Goal: Task Accomplishment & Management: Manage account settings

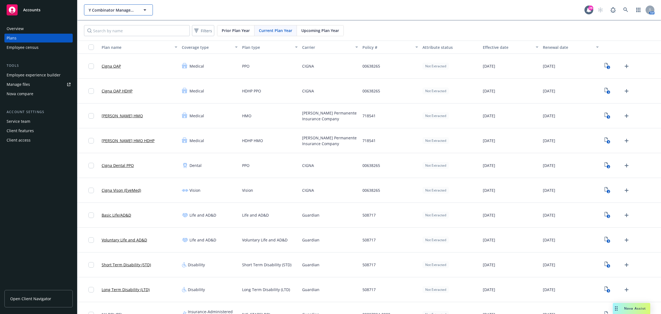
click at [110, 6] on button "Y Combinator Management, LLC" at bounding box center [118, 9] width 69 height 11
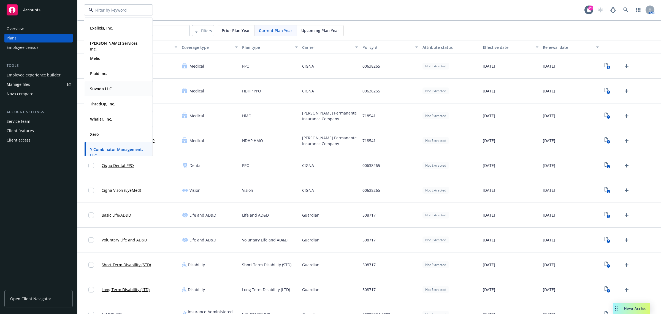
scroll to position [20, 0]
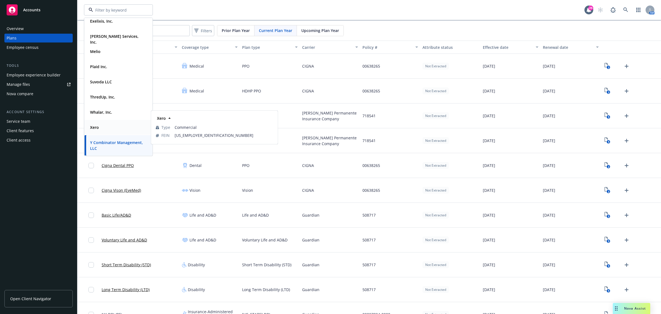
click at [99, 123] on div "Xero" at bounding box center [94, 127] width 12 height 8
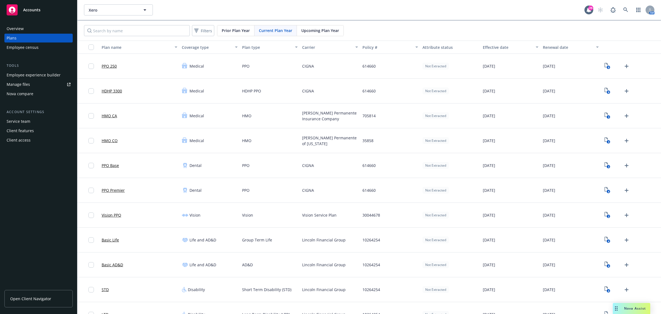
click at [44, 77] on div "Employee experience builder" at bounding box center [34, 75] width 54 height 9
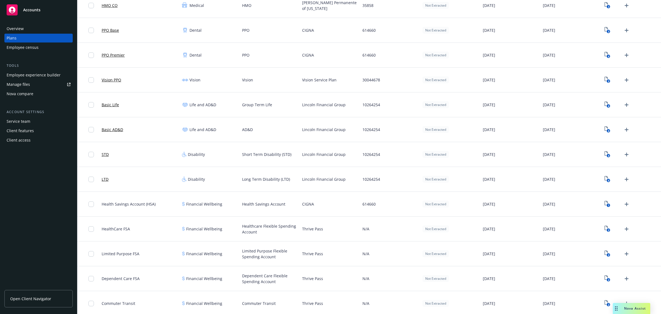
scroll to position [138, 0]
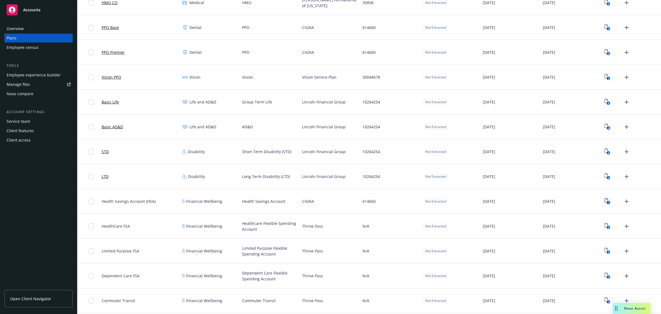
click at [605, 202] on icon "View Plan Documents" at bounding box center [606, 200] width 3 height 4
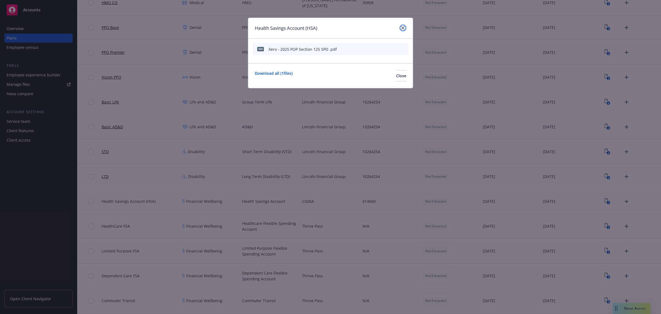
click at [404, 28] on icon "close" at bounding box center [403, 27] width 3 height 3
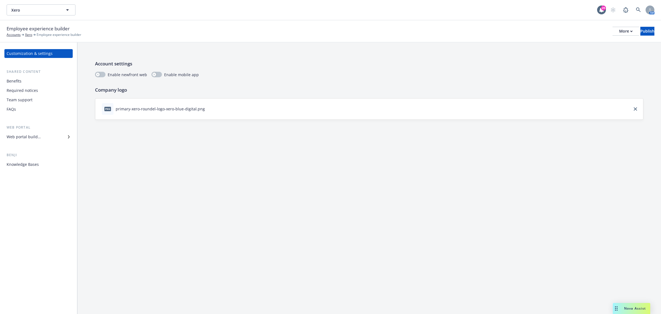
click at [13, 79] on div "Benefits" at bounding box center [14, 81] width 15 height 9
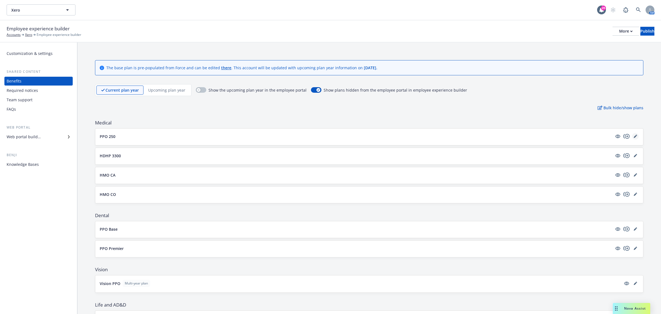
click at [634, 136] on icon "editPencil" at bounding box center [635, 136] width 3 height 3
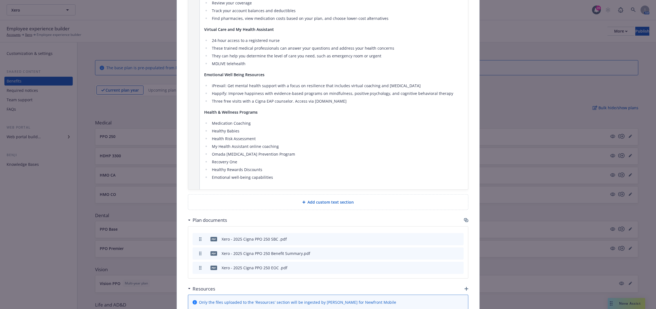
scroll to position [361, 0]
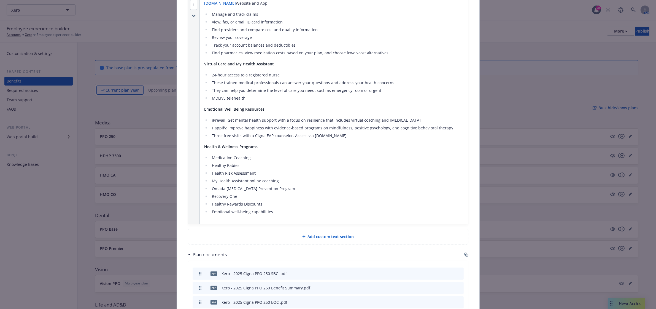
click at [305, 132] on li "Three free visits with a Cigna EAP counselor. Access via [DOMAIN_NAME]" at bounding box center [337, 135] width 254 height 7
drag, startPoint x: 240, startPoint y: 143, endPoint x: 233, endPoint y: 125, distance: 19.7
click at [240, 144] on strong "Health & Wellness Programs" at bounding box center [230, 146] width 53 height 5
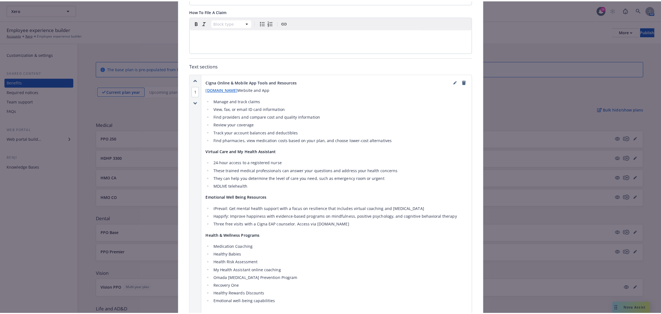
scroll to position [189, 0]
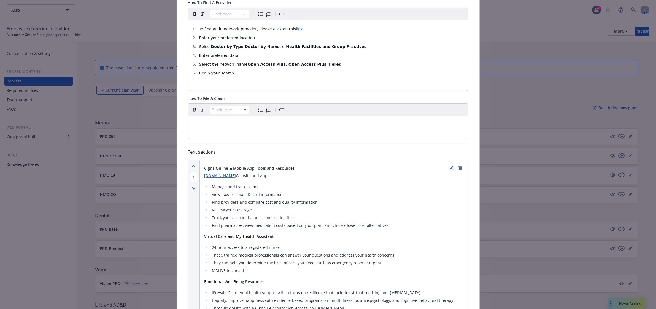
click at [448, 165] on link "editPencil" at bounding box center [451, 168] width 7 height 7
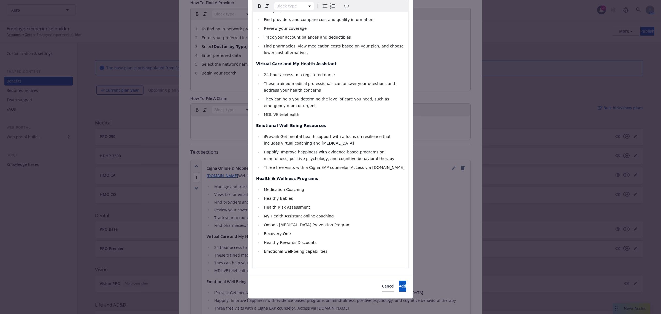
scroll to position [103, 0]
select select
click at [274, 135] on span "iPrevail: Get mental health support with a focus on resilience that includes vi…" at bounding box center [328, 138] width 128 height 11
click at [311, 142] on span "Headspace: Get mental health support with a focus on resilience that includes v…" at bounding box center [332, 138] width 137 height 11
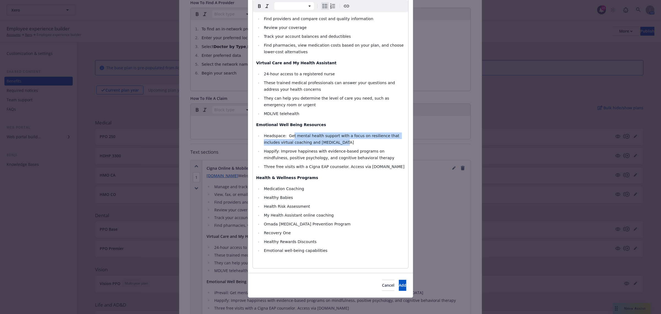
drag, startPoint x: 321, startPoint y: 142, endPoint x: 287, endPoint y: 134, distance: 35.3
click at [287, 134] on li "Headspace: Get mental health support with a focus on resilience that includes v…" at bounding box center [333, 138] width 143 height 13
click at [338, 142] on li "Headspace: Effective, convenient, and affordable mental health support from the…" at bounding box center [333, 138] width 143 height 13
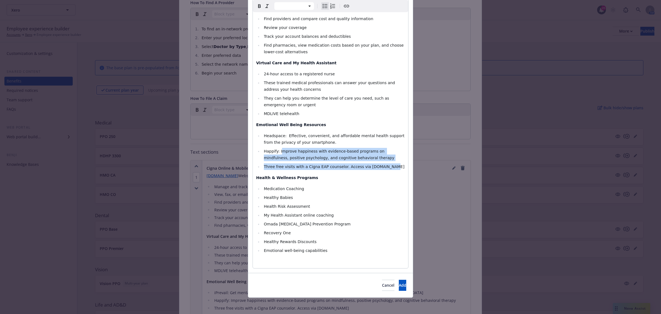
drag, startPoint x: 381, startPoint y: 165, endPoint x: 277, endPoint y: 152, distance: 104.3
click at [277, 152] on ul "Headspace: Effective, convenient, and affordable mental health support from the…" at bounding box center [330, 150] width 149 height 37
select select "paragraph"
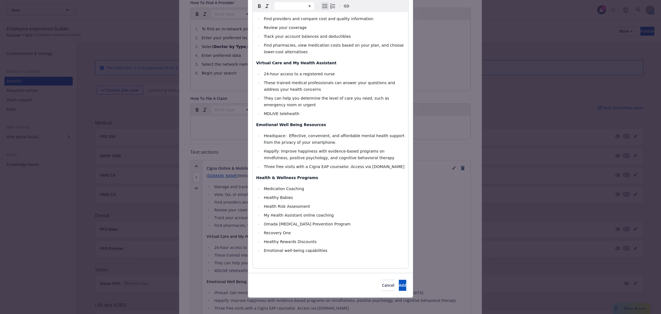
click at [341, 177] on p "Health & Wellness Programs" at bounding box center [330, 177] width 149 height 7
select select
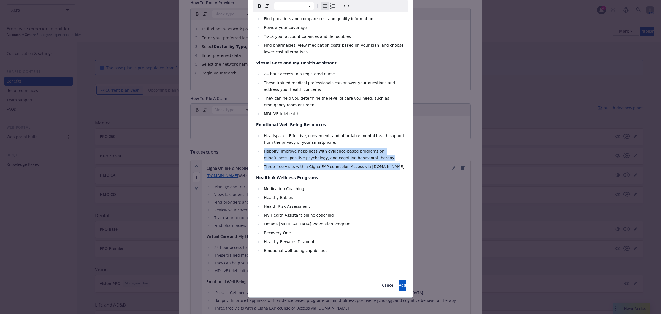
drag, startPoint x: 382, startPoint y: 168, endPoint x: 256, endPoint y: 152, distance: 126.9
click at [256, 152] on ul "Headspace: Effective, convenient, and affordable mental health support from the…" at bounding box center [330, 150] width 149 height 37
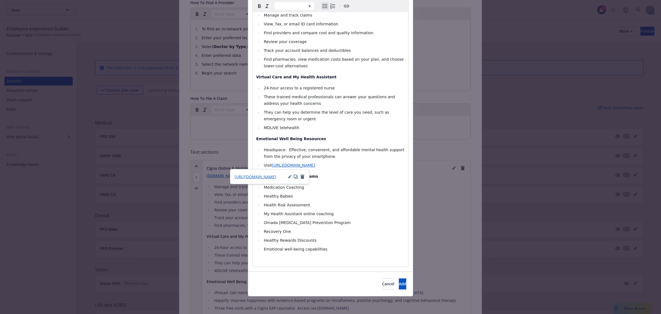
click at [290, 176] on icon "button" at bounding box center [289, 176] width 3 height 3
click at [280, 187] on input "[URL][DOMAIN_NAME]" at bounding box center [270, 187] width 70 height 11
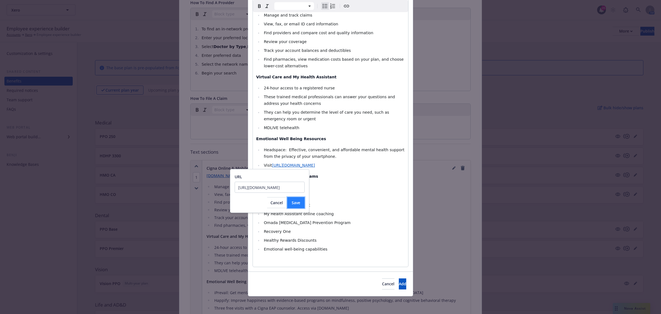
click at [290, 204] on button "Save" at bounding box center [295, 202] width 17 height 11
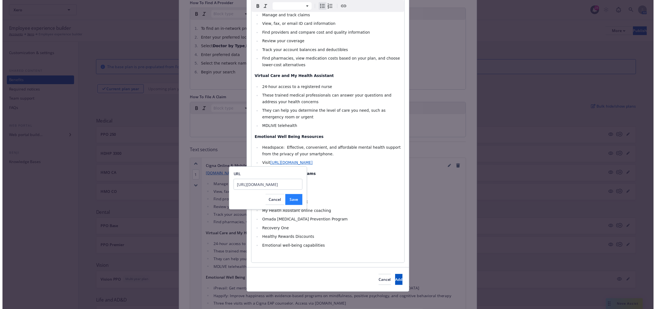
scroll to position [0, 0]
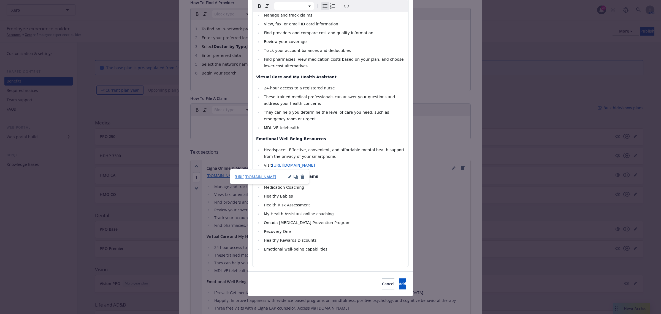
click at [348, 179] on div "[DOMAIN_NAME] Website and App Manage and track claims View, fax, or email ID ca…" at bounding box center [330, 132] width 155 height 269
drag, startPoint x: 400, startPoint y: 166, endPoint x: 271, endPoint y: 167, distance: 129.0
click at [271, 167] on li "Visit [URL][DOMAIN_NAME]" at bounding box center [333, 165] width 143 height 7
click at [283, 150] on span "Headspace: Effective, convenient, and affordable mental health support from the…" at bounding box center [335, 152] width 142 height 11
click at [399, 286] on span "Add" at bounding box center [402, 283] width 7 height 5
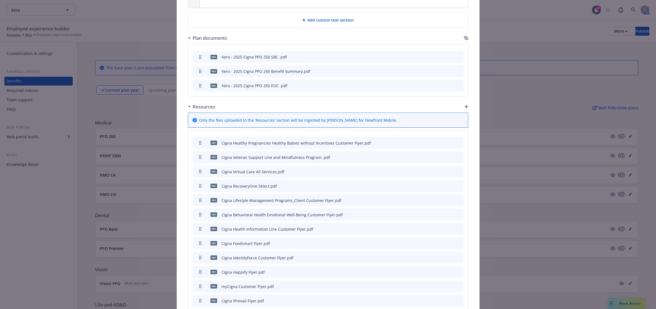
scroll to position [602, 0]
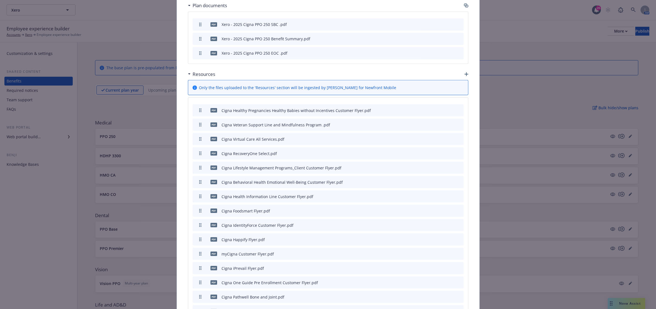
click at [457, 237] on icon "archive file" at bounding box center [459, 239] width 4 height 4
click at [457, 251] on icon "archive file" at bounding box center [459, 253] width 4 height 4
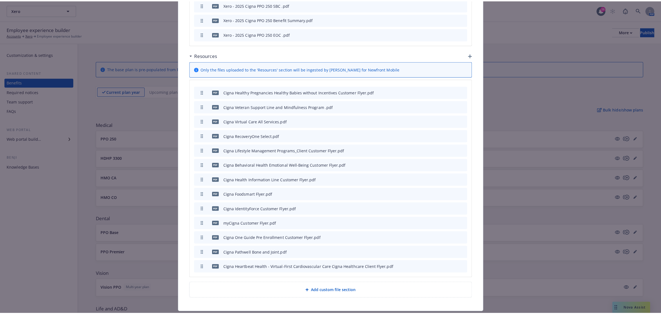
scroll to position [633, 0]
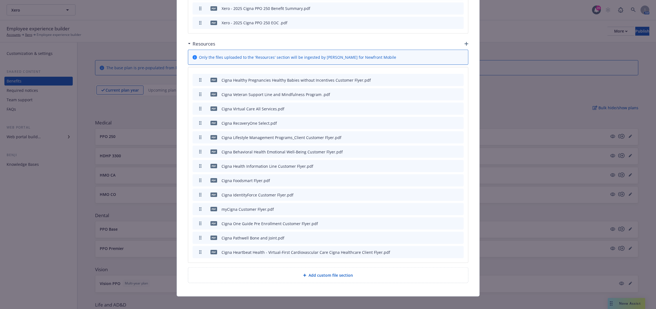
click at [465, 42] on icon "button" at bounding box center [467, 44] width 4 height 4
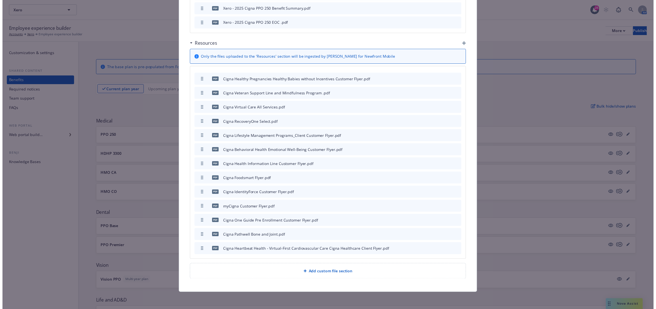
scroll to position [627, 0]
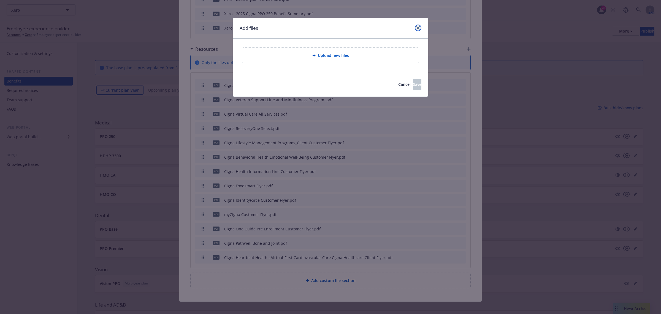
click at [418, 29] on icon "close" at bounding box center [418, 27] width 3 height 3
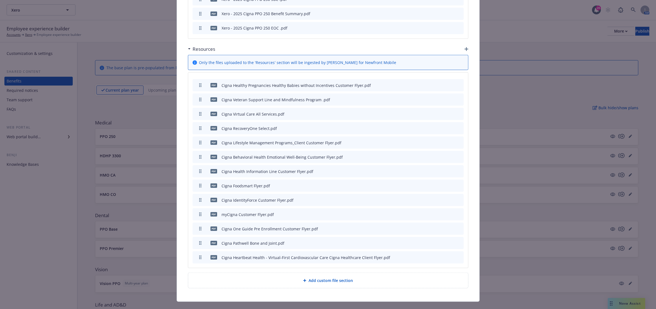
click at [465, 47] on icon "button" at bounding box center [467, 49] width 4 height 4
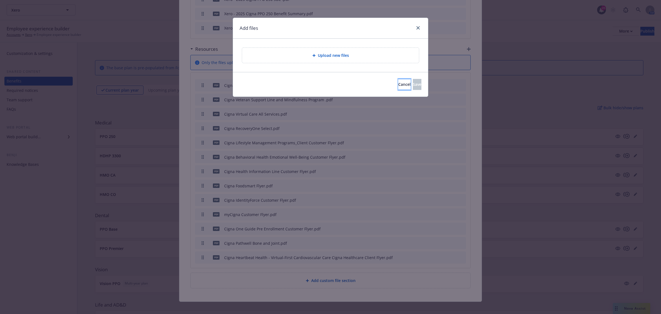
click at [399, 86] on span "Cancel" at bounding box center [405, 84] width 12 height 5
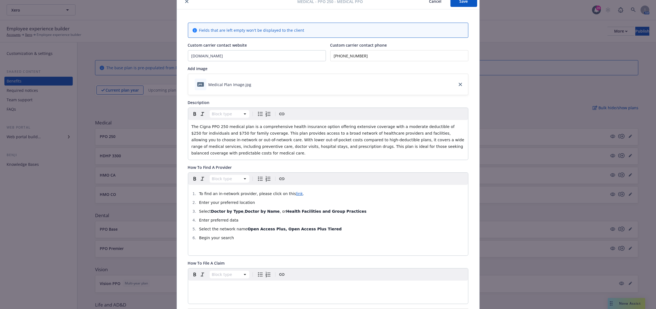
scroll to position [0, 0]
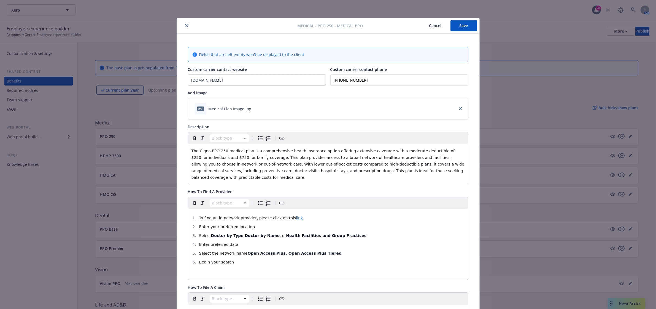
click at [462, 27] on button "Save" at bounding box center [464, 25] width 27 height 11
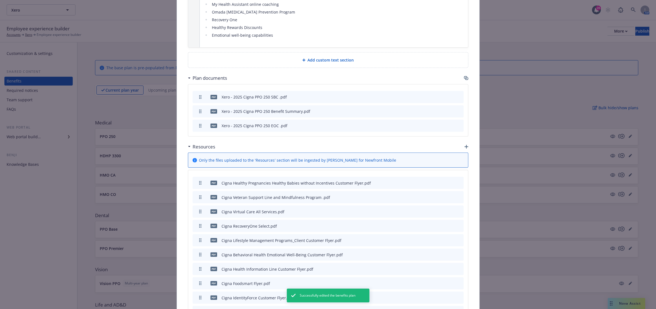
scroll to position [620, 0]
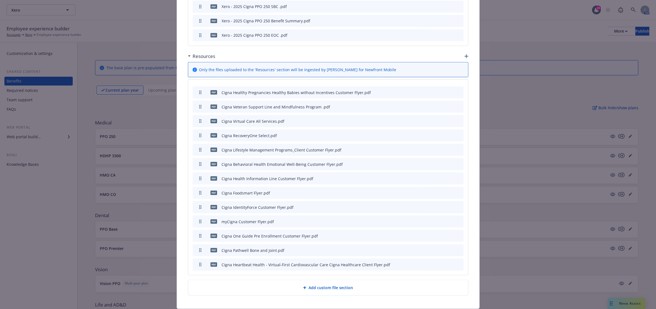
click at [465, 54] on icon "button" at bounding box center [467, 56] width 4 height 4
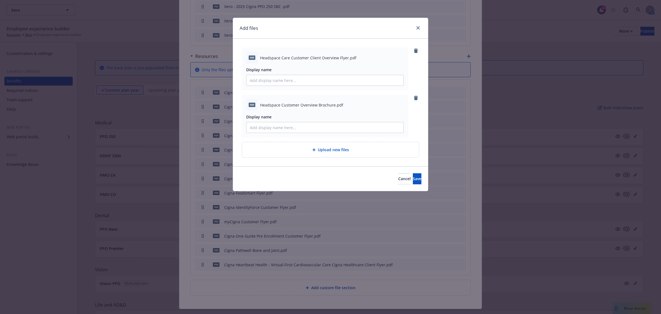
click at [331, 57] on span "Headspace Care Customer Client Overview Flyer.pdf" at bounding box center [308, 58] width 96 height 6
copy span "Headspace Care Customer Client Overview Flyer.pdf"
click at [312, 80] on input "Display name" at bounding box center [325, 80] width 157 height 10
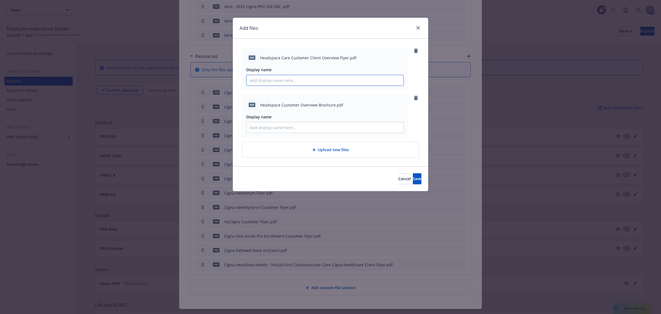
paste input "Headspace Care Customer Client Overview Flyer.pdf"
type input "Headspace Care Customer Client Overview Flyer"
click at [312, 102] on span "Headspace Customer Overview Brochure.pdf" at bounding box center [301, 105] width 83 height 6
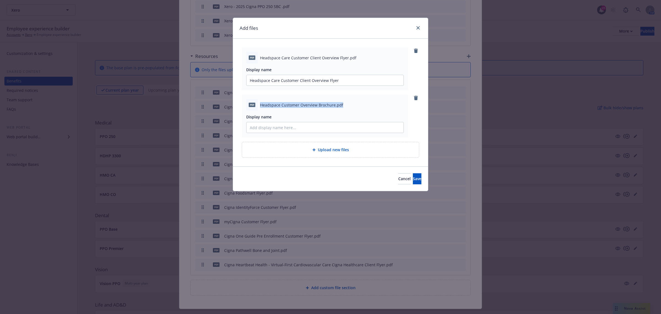
copy span "Headspace Customer Overview Brochure.pdf"
click at [296, 123] on input "Display name" at bounding box center [325, 127] width 157 height 10
paste input "Headspace Customer Overview Brochure.pdf"
type input "Headspace Customer Overview Brochure"
click at [417, 181] on button "Save" at bounding box center [417, 178] width 9 height 11
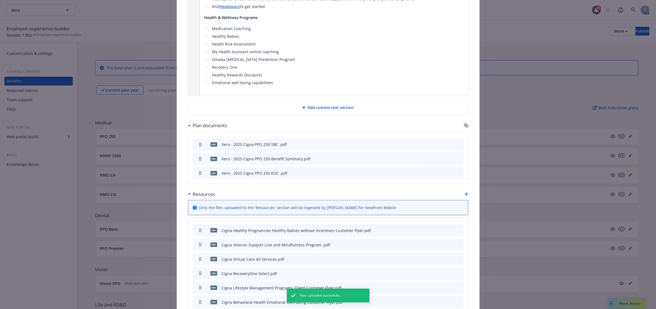
scroll to position [379, 0]
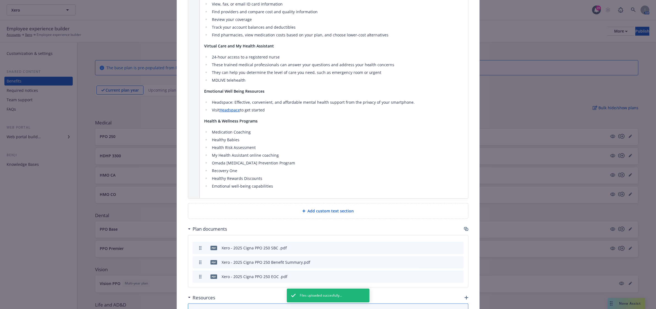
drag, startPoint x: 256, startPoint y: 105, endPoint x: 208, endPoint y: 97, distance: 48.3
click at [208, 99] on ul "Headspace: Effective, convenient, and affordable mental health support from the…" at bounding box center [334, 106] width 260 height 14
copy ul "Headspace: Effective, convenient, and affordable mental health support from the…"
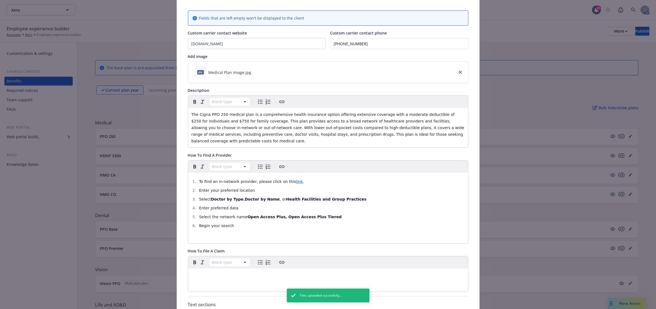
scroll to position [0, 0]
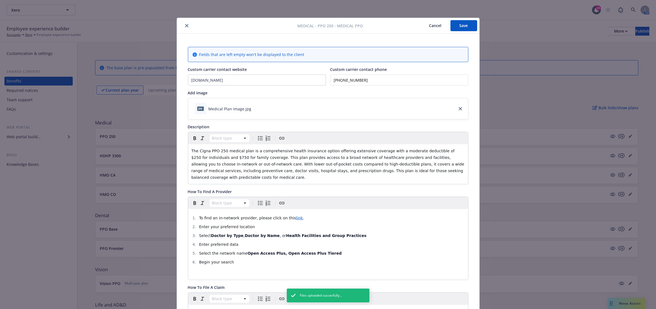
click at [462, 27] on button "Save" at bounding box center [464, 25] width 27 height 11
click at [185, 25] on icon "close" at bounding box center [186, 25] width 3 height 3
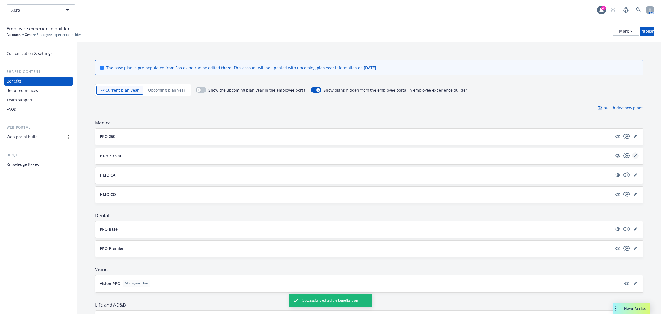
click at [634, 155] on icon "editPencil" at bounding box center [635, 155] width 3 height 3
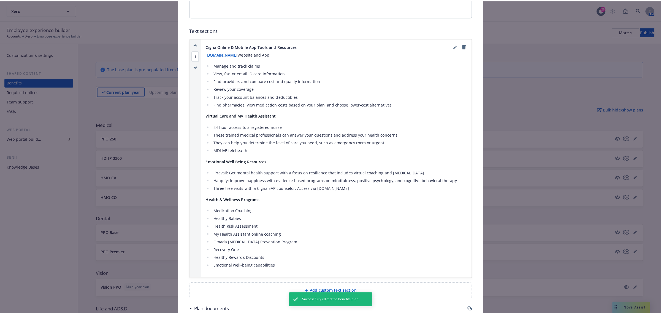
scroll to position [361, 0]
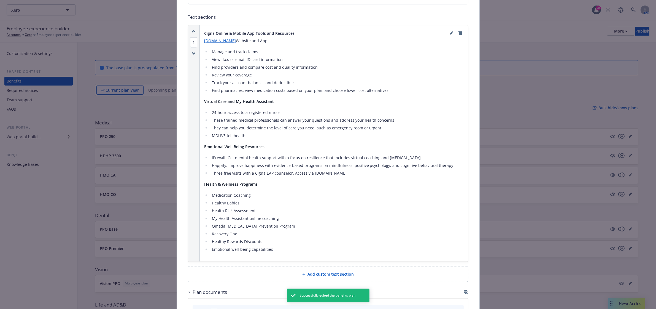
click at [337, 170] on li "Three free visits with a Cigna EAP counselor. Access via [DOMAIN_NAME]" at bounding box center [337, 173] width 254 height 7
click at [450, 31] on icon "editPencil" at bounding box center [451, 32] width 3 height 3
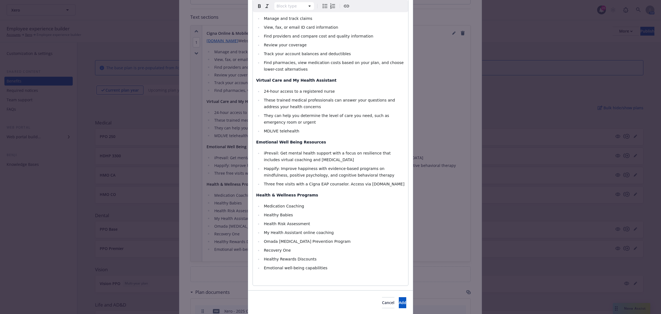
scroll to position [103, 0]
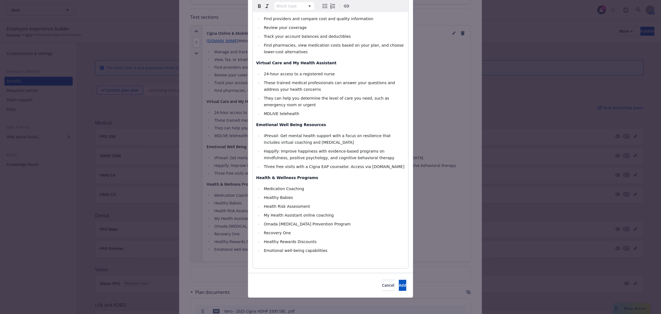
select select
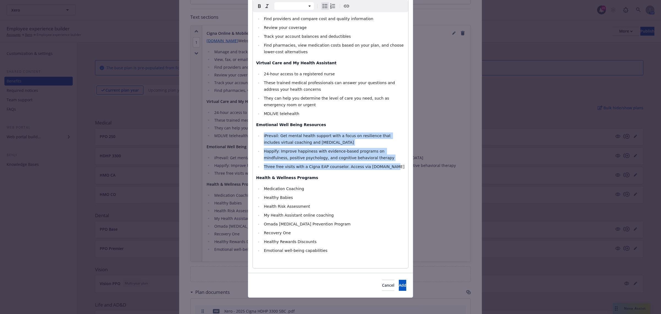
drag, startPoint x: 379, startPoint y: 166, endPoint x: 261, endPoint y: 136, distance: 122.1
click at [261, 136] on ul "iPrevail: Get mental health support with a focus on resilience that includes vi…" at bounding box center [330, 150] width 149 height 37
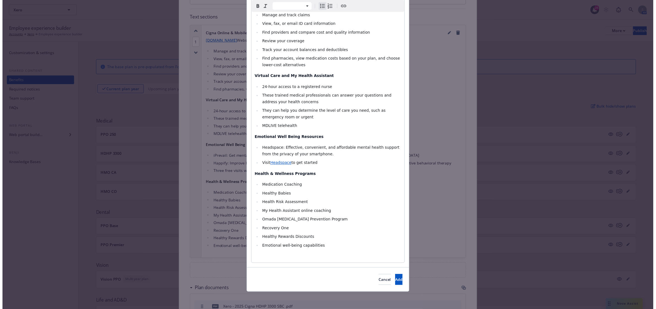
scroll to position [90, 0]
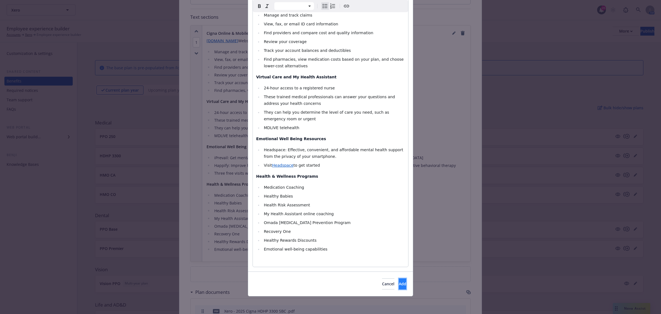
click at [399, 286] on button "Add" at bounding box center [402, 283] width 7 height 11
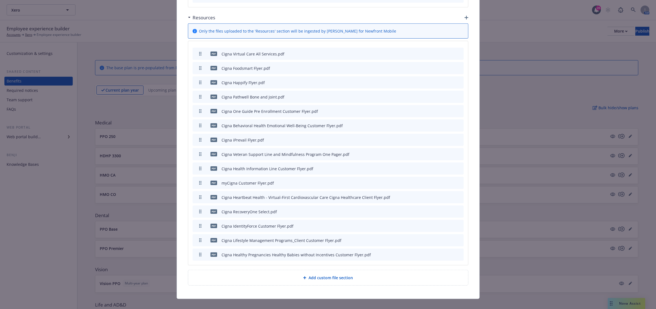
scroll to position [699, 0]
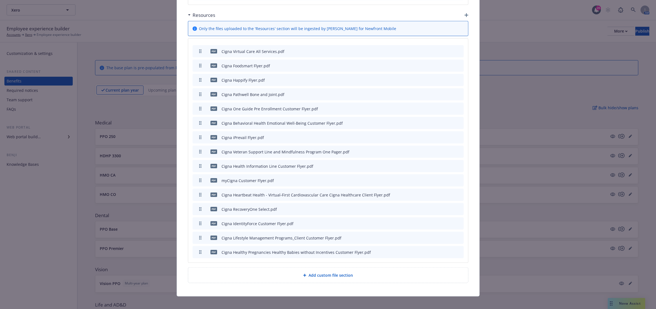
click at [458, 135] on icon "archive file" at bounding box center [459, 137] width 4 height 4
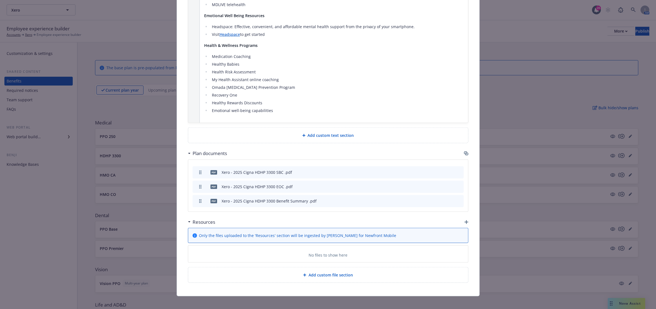
scroll to position [684, 0]
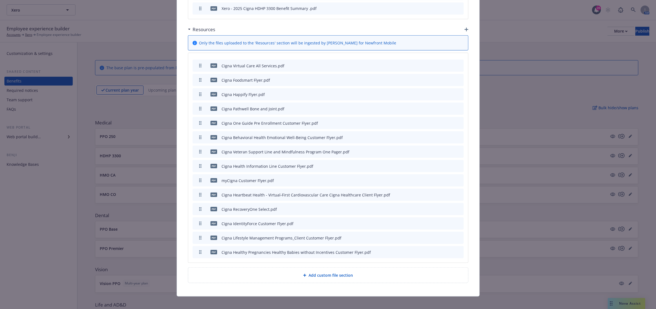
click at [457, 92] on icon "archive file" at bounding box center [459, 94] width 4 height 4
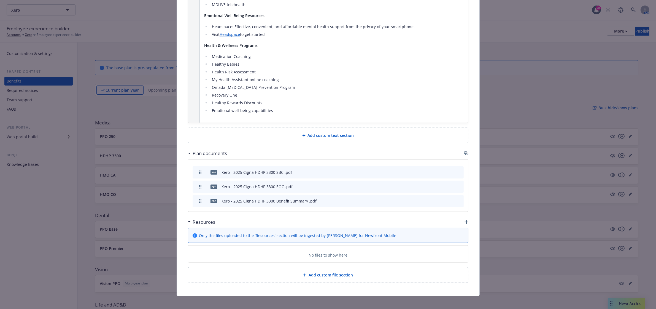
scroll to position [670, 0]
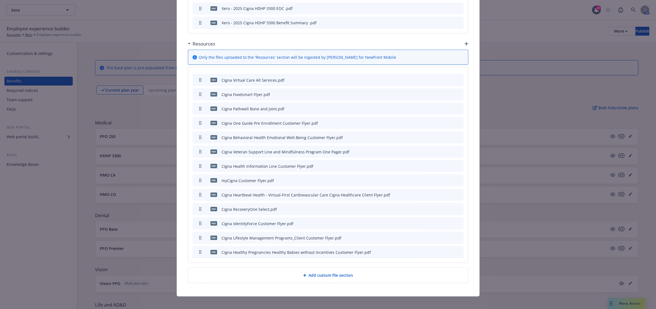
click at [465, 42] on icon "button" at bounding box center [467, 44] width 4 height 4
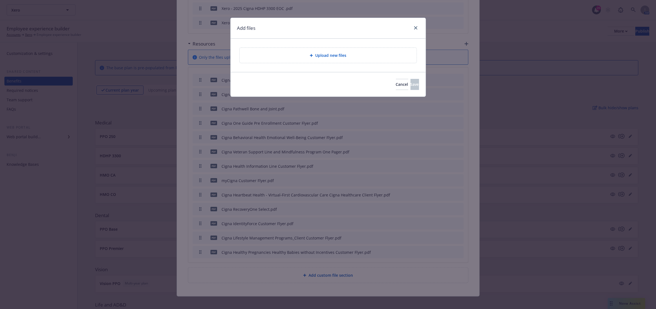
scroll to position [665, 0]
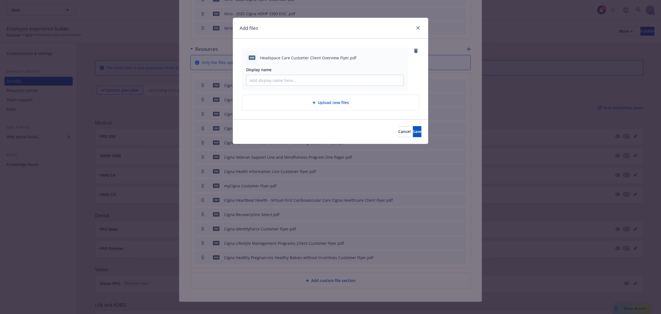
click at [314, 58] on span "Headspace Care Customer Client Overview Flyer.pdf" at bounding box center [308, 58] width 96 height 6
copy span "Headspace Care Customer Client Overview Flyer.pdf"
click at [338, 76] on input "Display name" at bounding box center [325, 80] width 157 height 10
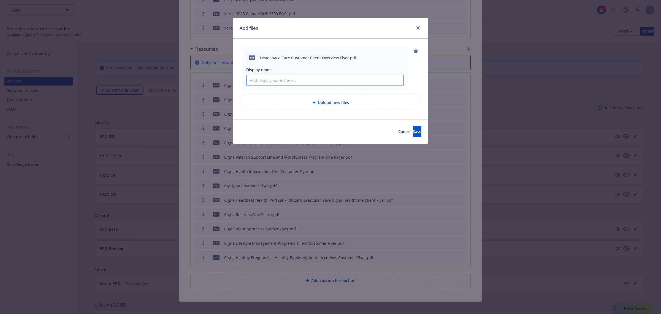
paste input "Headspace Care Customer Client Overview Flyer.pdf"
type input "Headspace Care Customer Client Overview Flyer"
click at [326, 100] on span "Upload new files" at bounding box center [333, 102] width 31 height 6
click at [413, 135] on button "Save" at bounding box center [417, 131] width 9 height 11
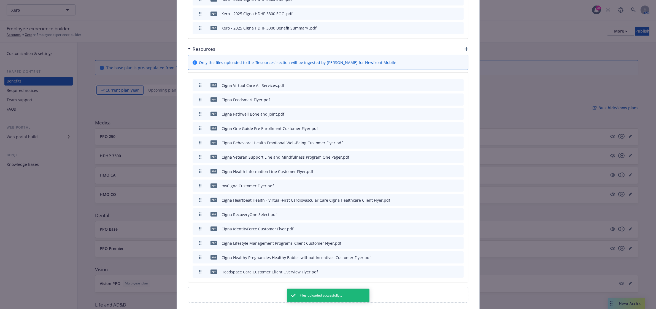
click at [465, 47] on icon "button" at bounding box center [467, 49] width 4 height 4
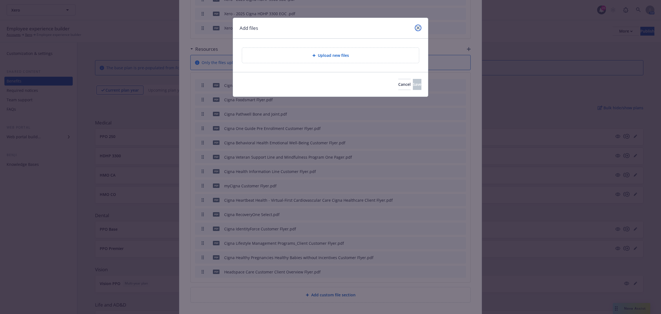
click at [420, 29] on link "close" at bounding box center [418, 28] width 7 height 7
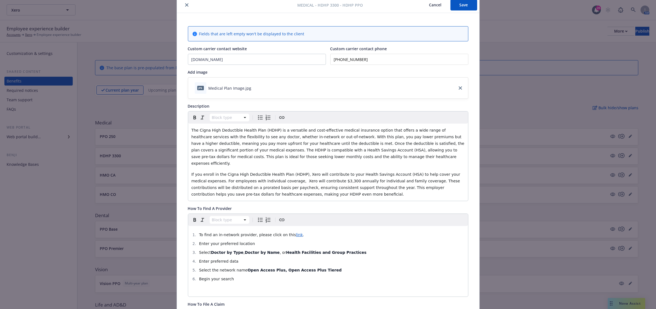
scroll to position [0, 0]
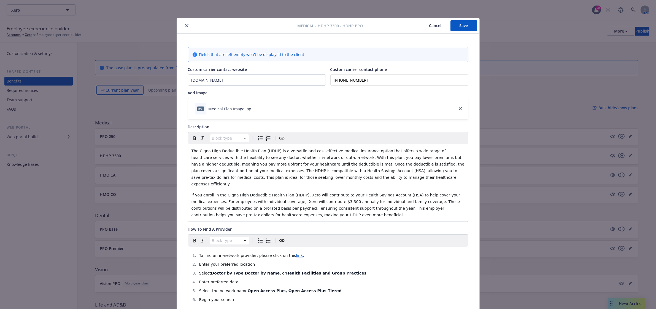
click at [462, 27] on button "Save" at bounding box center [464, 25] width 27 height 11
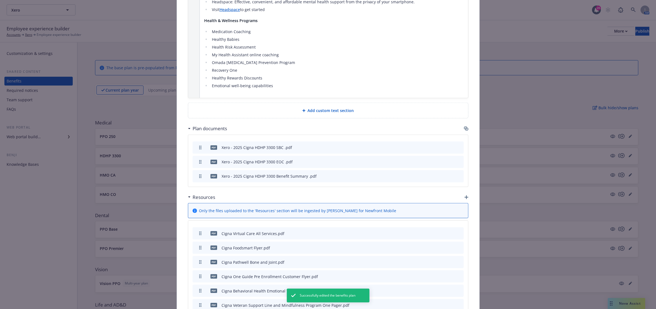
scroll to position [551, 0]
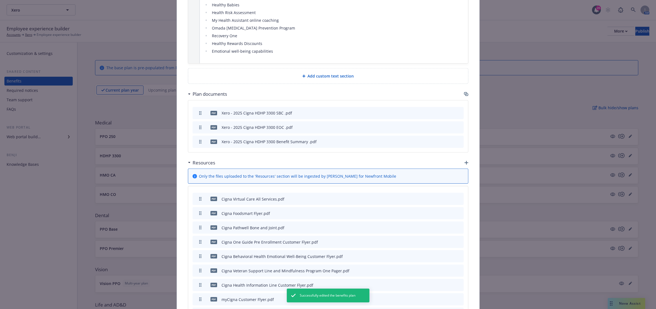
click at [465, 161] on icon "button" at bounding box center [467, 163] width 4 height 4
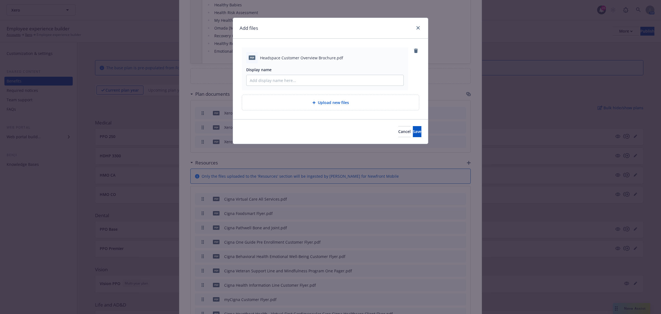
click at [315, 58] on span "Headspace Customer Overview Brochure.pdf" at bounding box center [301, 58] width 83 height 6
copy span "Headspace Customer Overview Brochure.pdf"
click at [314, 80] on input "Display name" at bounding box center [325, 80] width 157 height 10
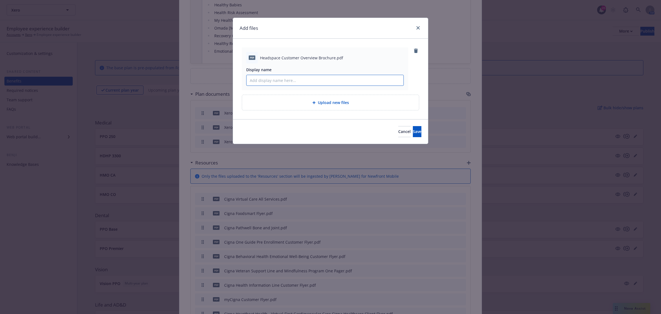
paste input "Headspace Customer Overview Brochure.pdf"
type input "Headspace Customer Overview Brochure"
click at [413, 128] on button "Save" at bounding box center [417, 131] width 9 height 11
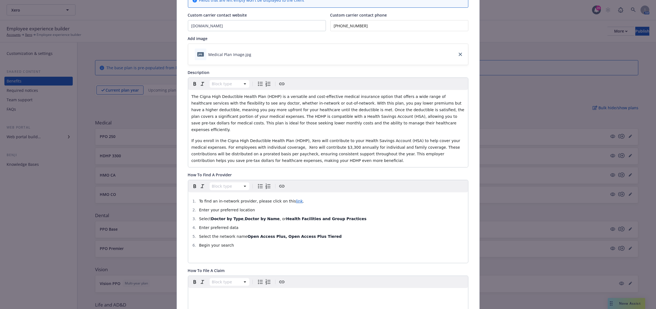
scroll to position [0, 0]
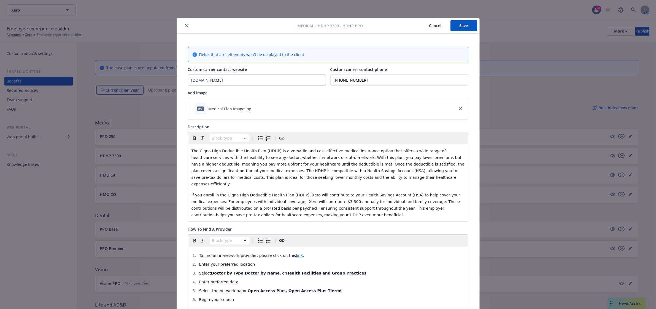
click at [461, 26] on button "Save" at bounding box center [464, 25] width 27 height 11
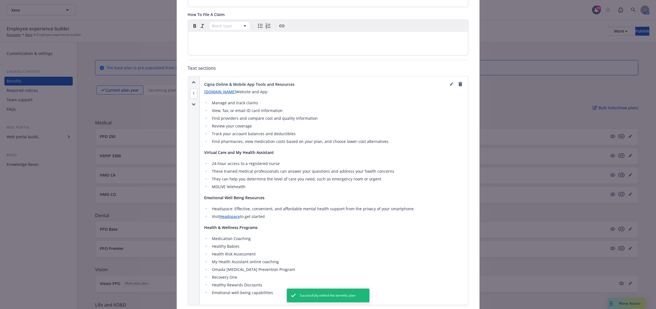
scroll to position [345, 0]
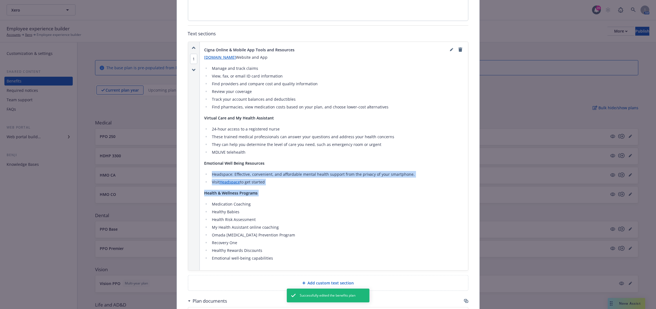
drag, startPoint x: 268, startPoint y: 180, endPoint x: 209, endPoint y: 170, distance: 60.4
click at [209, 170] on div "[DOMAIN_NAME] Website and App Manage and track claims View, fax, or email ID ca…" at bounding box center [334, 157] width 260 height 207
drag, startPoint x: 279, startPoint y: 178, endPoint x: 272, endPoint y: 177, distance: 7.0
click at [278, 179] on li "Visit Headspace to get started" at bounding box center [337, 182] width 254 height 7
click at [269, 179] on li "Visit Headspace to get started" at bounding box center [337, 182] width 254 height 7
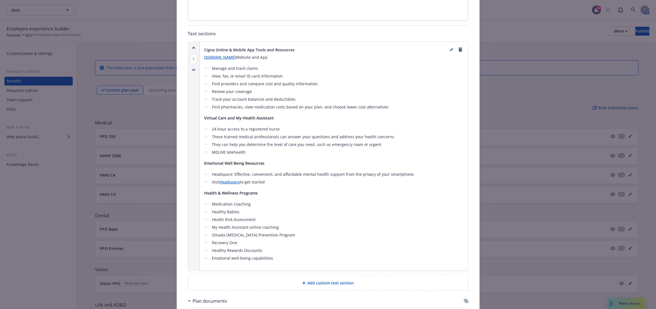
drag, startPoint x: 268, startPoint y: 177, endPoint x: 208, endPoint y: 169, distance: 60.1
click at [208, 171] on ul "Headspace: Effective, convenient, and affordable mental health support from the…" at bounding box center [334, 178] width 260 height 14
copy ul "Headspace: Effective, convenient, and affordable mental health support from the…"
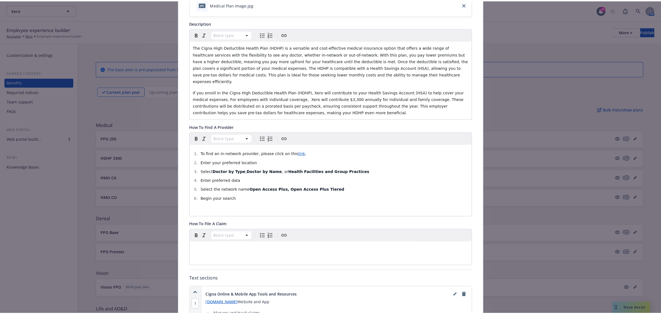
scroll to position [0, 0]
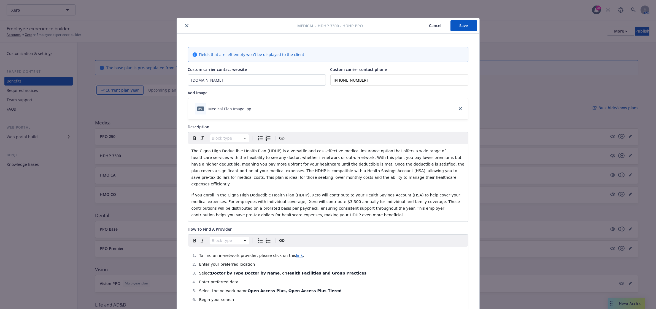
click at [464, 22] on button "Save" at bounding box center [464, 25] width 27 height 11
click at [185, 25] on icon "close" at bounding box center [186, 25] width 3 height 3
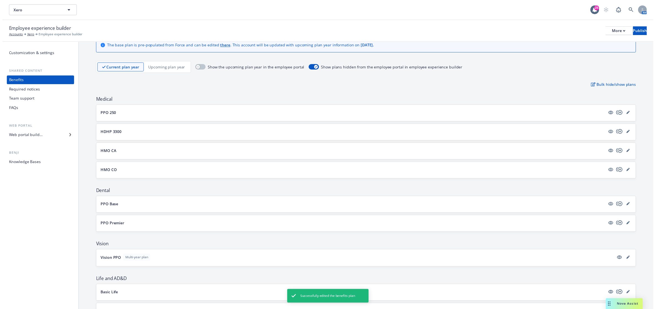
scroll to position [34, 0]
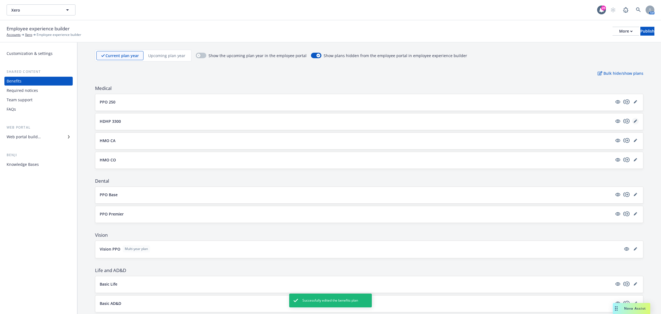
click at [633, 119] on link "editPencil" at bounding box center [636, 121] width 7 height 7
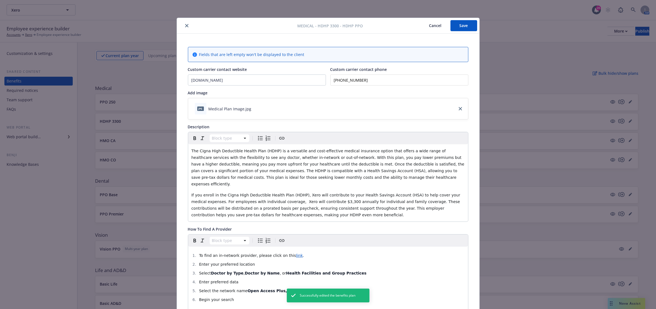
click at [462, 26] on button "Save" at bounding box center [464, 25] width 27 height 11
click at [607, 31] on div "Medical - HDHP 3300 - HDHP PPO Cancel Save Fields that are left empty won't be …" at bounding box center [328, 154] width 656 height 309
click at [185, 23] on button "close" at bounding box center [187, 25] width 7 height 7
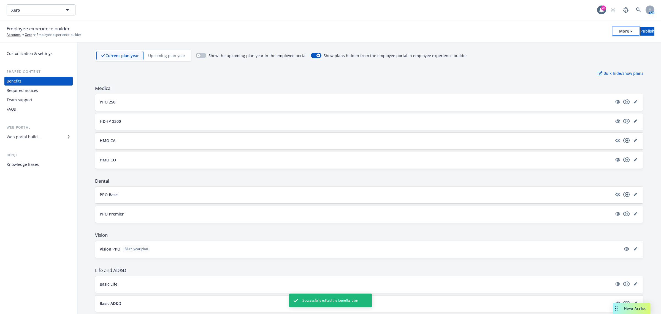
click at [620, 32] on div "More" at bounding box center [627, 31] width 14 height 8
click at [577, 40] on link "Copy preview link" at bounding box center [581, 43] width 82 height 11
click at [634, 103] on icon "editPencil" at bounding box center [635, 102] width 3 height 3
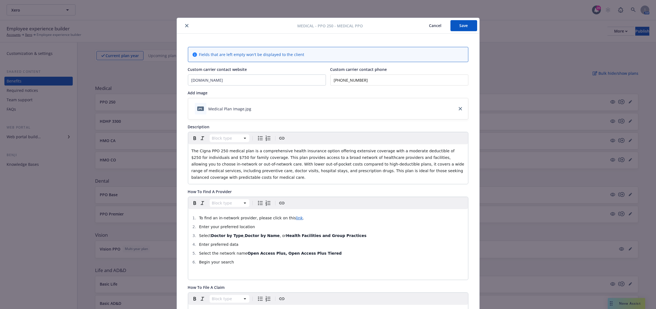
click at [463, 27] on button "Save" at bounding box center [464, 25] width 27 height 11
click at [184, 25] on button "close" at bounding box center [187, 25] width 7 height 7
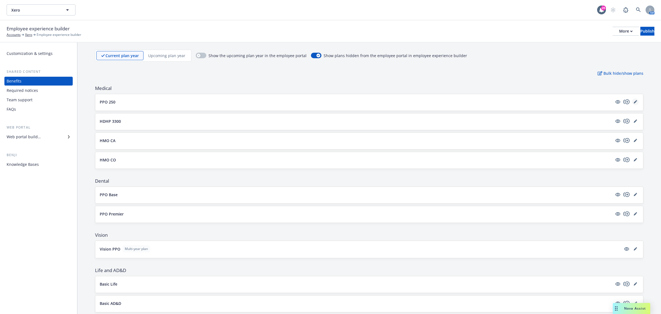
click at [633, 104] on link "editPencil" at bounding box center [636, 101] width 7 height 7
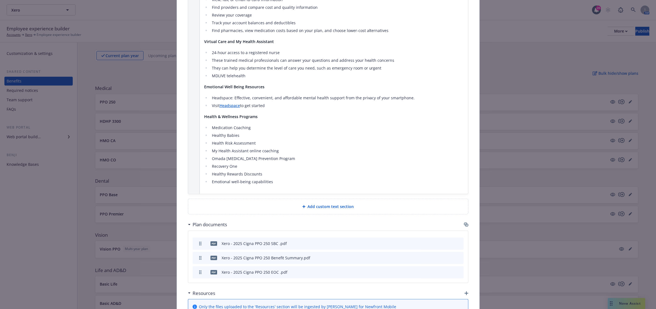
scroll to position [396, 0]
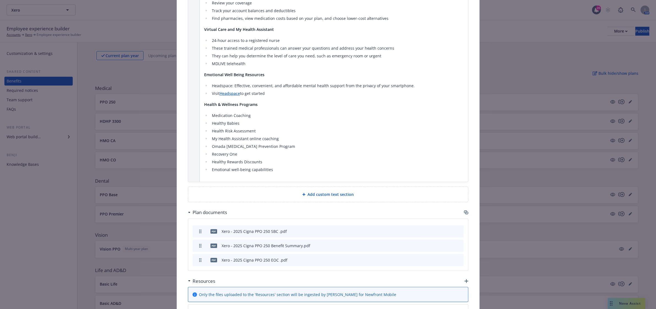
click at [326, 187] on div "Add custom text section" at bounding box center [328, 194] width 280 height 15
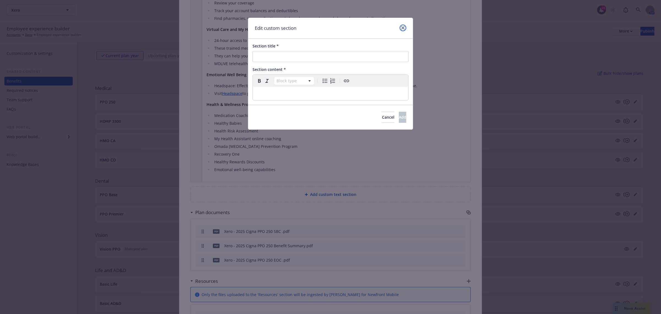
click at [402, 29] on icon "close" at bounding box center [403, 27] width 3 height 3
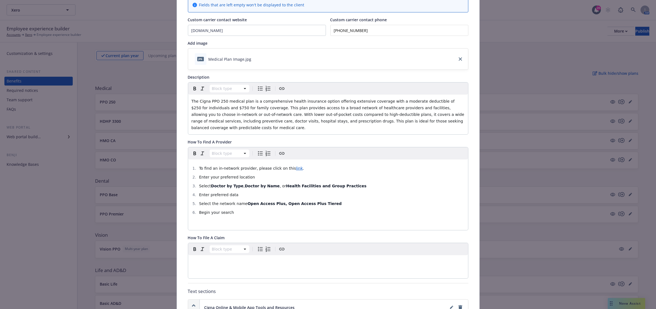
scroll to position [0, 0]
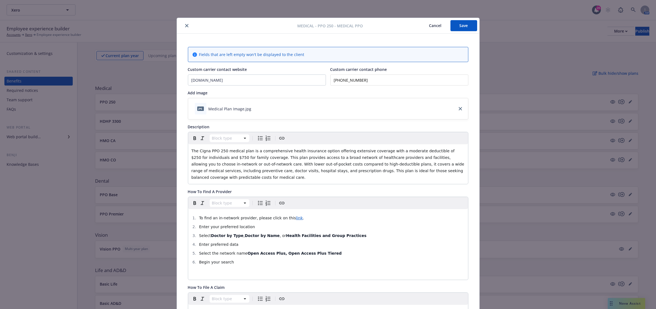
click at [429, 25] on button "Cancel" at bounding box center [436, 25] width 30 height 11
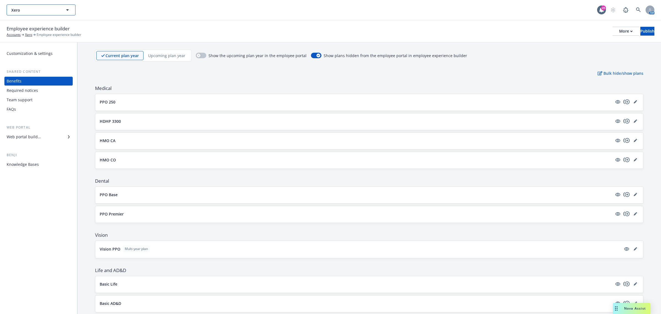
click at [66, 9] on icon "button" at bounding box center [67, 10] width 7 height 7
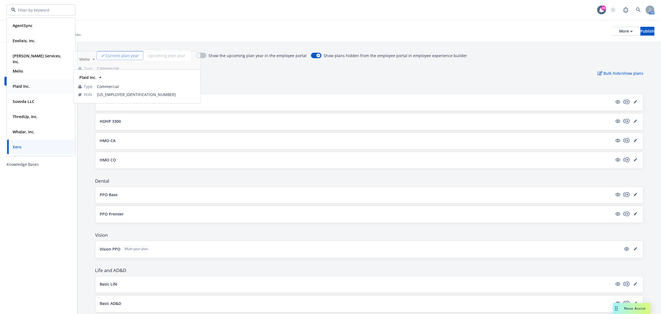
click at [40, 84] on div "Plaid Inc." at bounding box center [40, 86] width 61 height 8
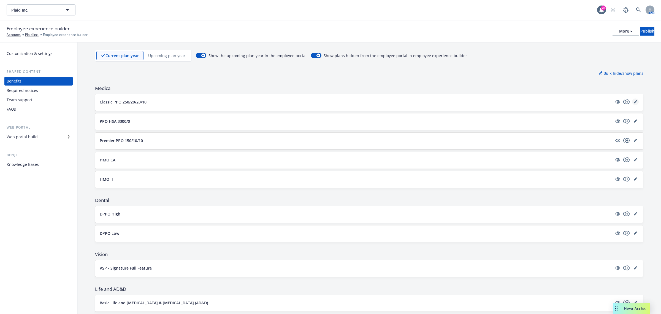
click at [634, 103] on icon "editPencil" at bounding box center [635, 101] width 3 height 3
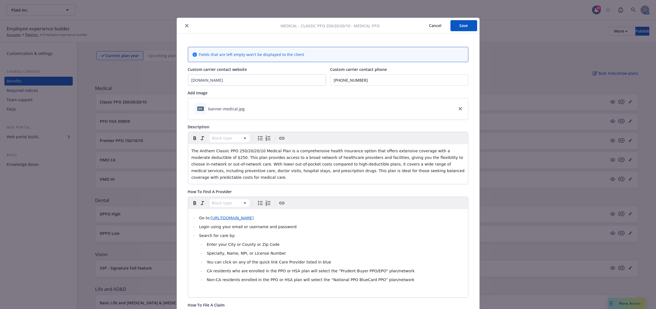
click at [186, 24] on button "close" at bounding box center [187, 25] width 7 height 7
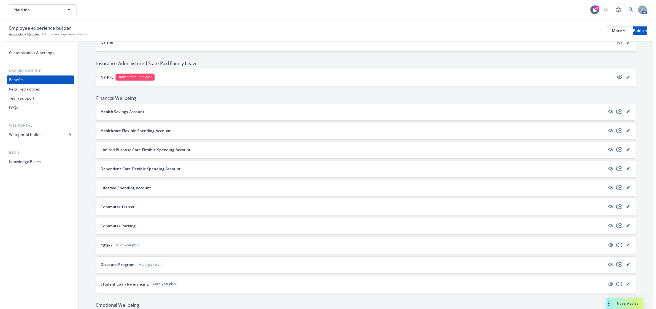
scroll to position [448, 0]
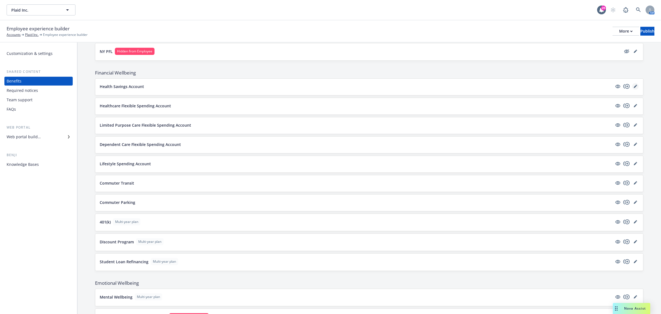
click at [634, 87] on icon "editPencil" at bounding box center [635, 86] width 3 height 3
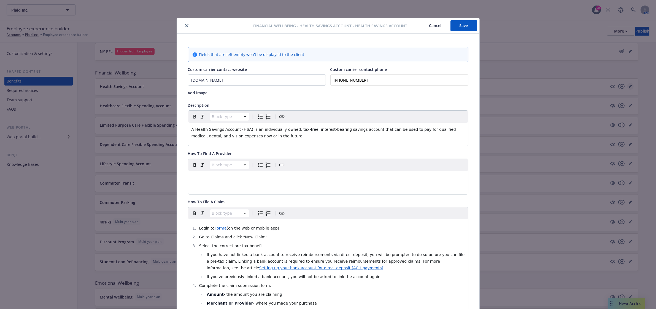
click at [631, 87] on div "Financial Wellbeing - Health Savings Account - Health Savings Account Cancel Sa…" at bounding box center [328, 154] width 656 height 309
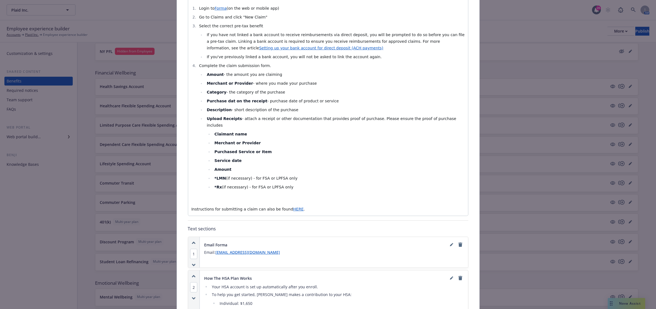
scroll to position [172, 0]
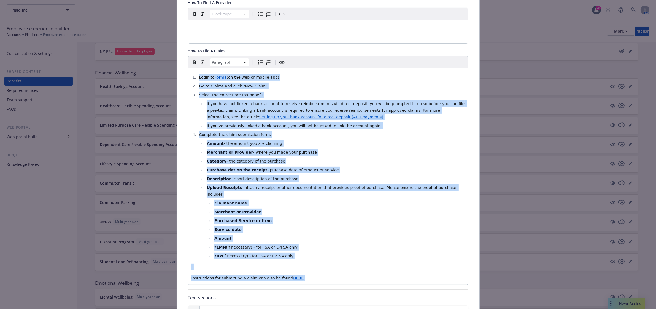
drag, startPoint x: 297, startPoint y: 275, endPoint x: 188, endPoint y: 74, distance: 228.8
click at [188, 74] on div "Login to Forma (on the web or mobile app) Go to Claims and click "New Claim" Se…" at bounding box center [328, 176] width 280 height 216
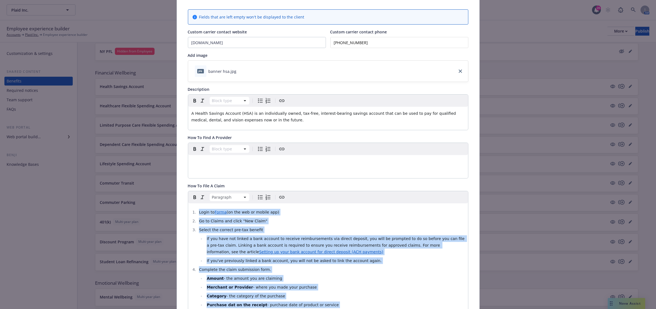
scroll to position [0, 0]
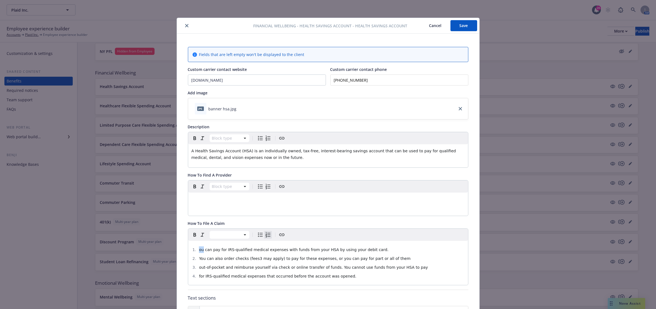
drag, startPoint x: 201, startPoint y: 249, endPoint x: 184, endPoint y: 249, distance: 17.9
click at [171, 220] on div "Financial Wellbeing - Health Savings Account - Health Savings Account Cancel Sa…" at bounding box center [328, 154] width 656 height 309
drag, startPoint x: 203, startPoint y: 241, endPoint x: 197, endPoint y: 244, distance: 7.0
click at [203, 241] on div "Paragraph" at bounding box center [328, 234] width 280 height 12
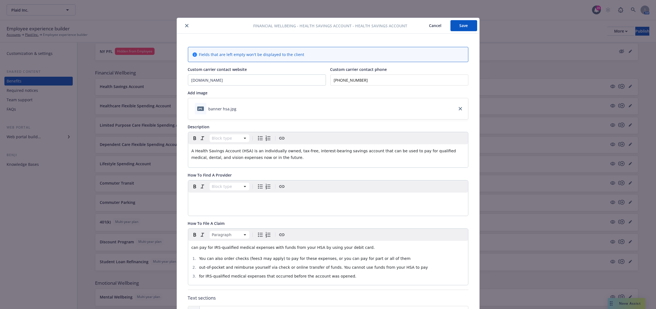
click at [192, 249] on span "can pay for IRS-qualified medical expenses with funds from your HSA by using yo…" at bounding box center [284, 247] width 184 height 4
click at [210, 83] on input "[DOMAIN_NAME]" at bounding box center [257, 80] width 138 height 10
type input "[DOMAIN_NAME]"
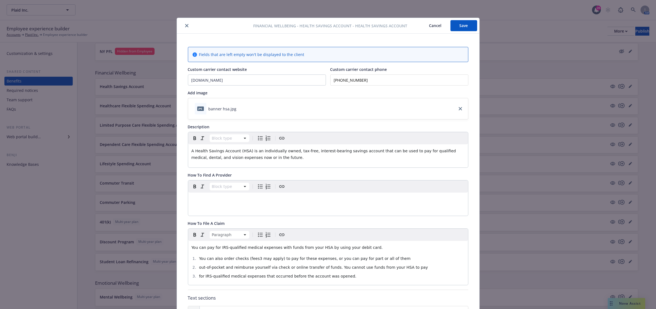
click at [349, 79] on input "[PHONE_NUMBER]" at bounding box center [399, 79] width 138 height 11
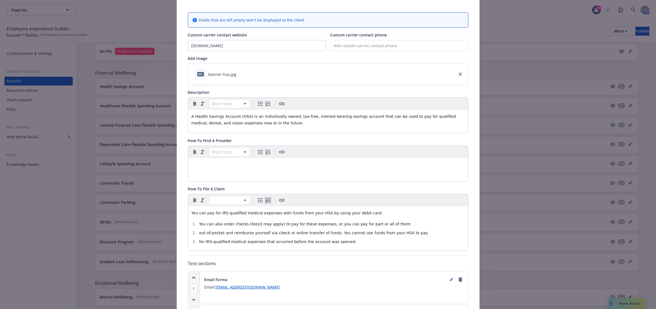
click at [199, 224] on span "You can also order checks (fees3 may apply) to pay for these expenses, or you c…" at bounding box center [305, 224] width 212 height 4
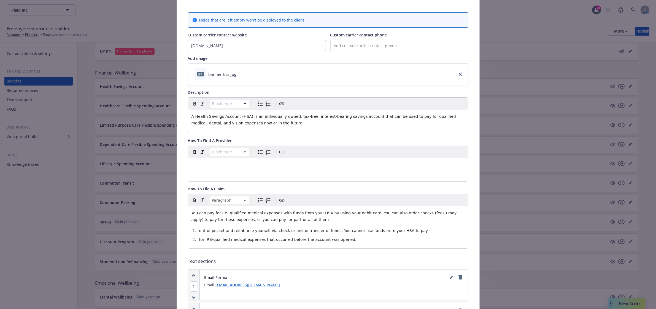
click at [414, 214] on span "You can pay for IRS-qualified medical expenses with funds from your HSA by usin…" at bounding box center [325, 216] width 267 height 11
click at [198, 229] on li "out-of-pocket and reimburse yourself via check or online transfer of funds. You…" at bounding box center [331, 230] width 267 height 7
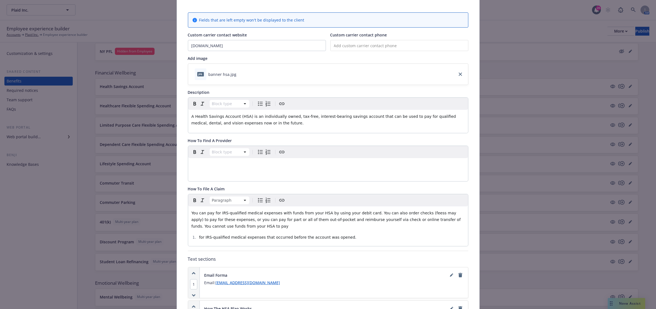
click at [198, 238] on li "for IRS-qualified medical expenses that occurred before the account was opened." at bounding box center [331, 237] width 267 height 7
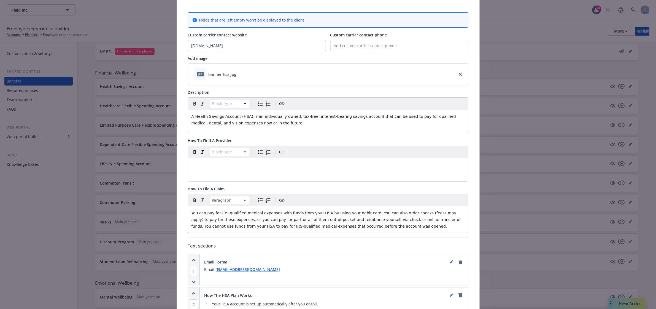
click at [361, 223] on p "You can pay for IRS-qualified medical expenses with funds from your HSA by usin…" at bounding box center [328, 219] width 273 height 20
click at [358, 227] on p "You can pay for IRS-qualified medical expenses with funds from your HSA by usin…" at bounding box center [328, 219] width 273 height 20
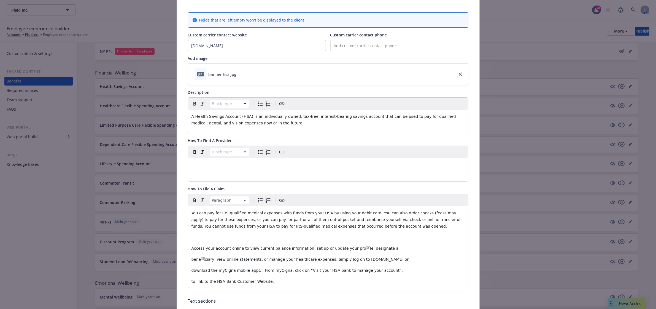
click at [209, 236] on p "editable markdown" at bounding box center [328, 237] width 273 height 7
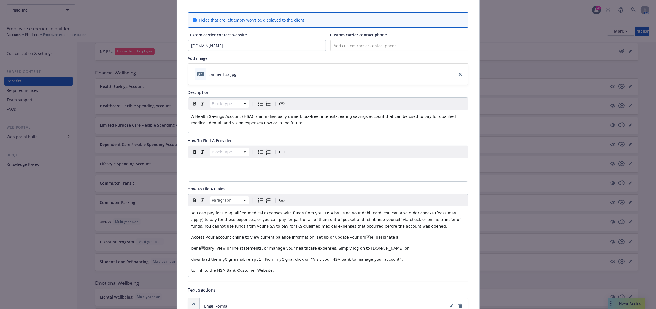
drag, startPoint x: 411, startPoint y: 213, endPoint x: 441, endPoint y: 209, distance: 30.9
click at [411, 213] on span "You can pay for IRS-qualified medical expenses with funds from your HSA by usin…" at bounding box center [327, 220] width 271 height 18
click at [346, 239] on span "Access your account online to view current balance information, set up or updat…" at bounding box center [295, 237] width 207 height 4
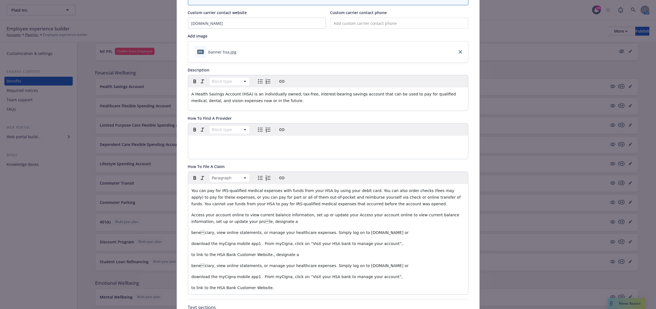
scroll to position [69, 0]
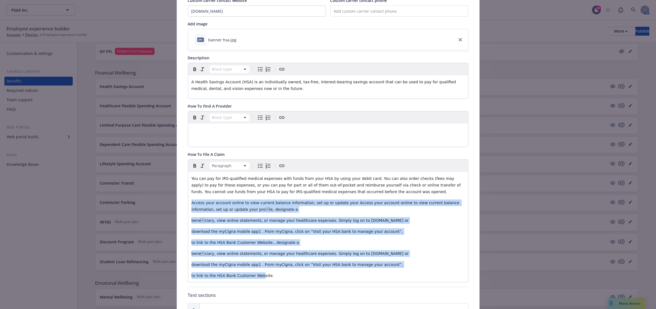
drag, startPoint x: 254, startPoint y: 277, endPoint x: 185, endPoint y: 202, distance: 102.0
click at [188, 202] on div "You can pay for IRS-qualified medical expenses with funds from your HSA by usin…" at bounding box center [328, 227] width 280 height 110
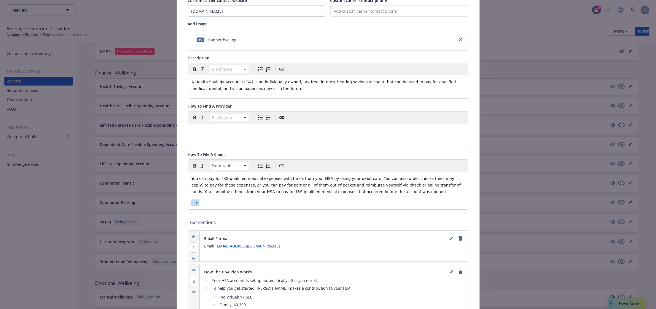
drag, startPoint x: 206, startPoint y: 202, endPoint x: 188, endPoint y: 205, distance: 18.5
click at [188, 205] on div "You can pay for IRS-qualified medical expenses with funds from your HSA by usin…" at bounding box center [328, 190] width 280 height 37
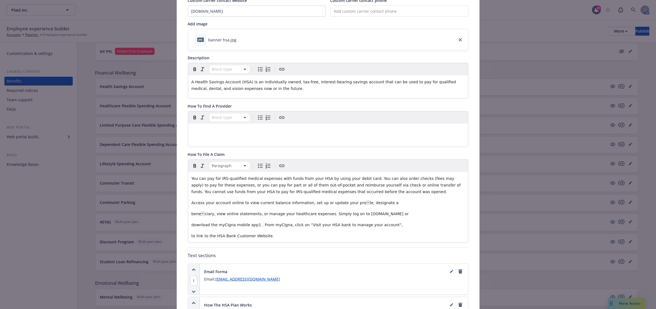
click at [349, 204] on span "Access your account online to view current balance information, set up or updat…" at bounding box center [295, 202] width 207 height 4
click at [208, 216] on span "beneciary, view online statements, or manage your healthcare expenses. Simply …" at bounding box center [300, 213] width 217 height 4
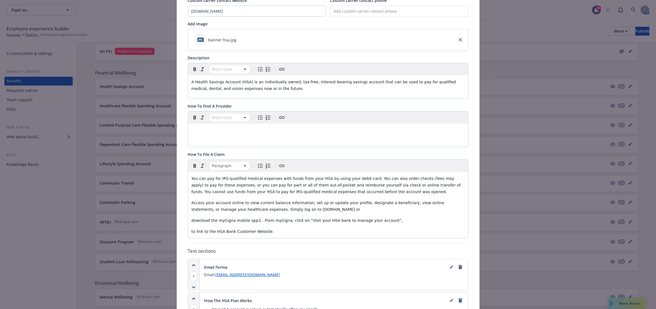
click at [188, 220] on div "You can pay for IRS-qualified medical expenses with funds from your HSA by usin…" at bounding box center [328, 205] width 280 height 66
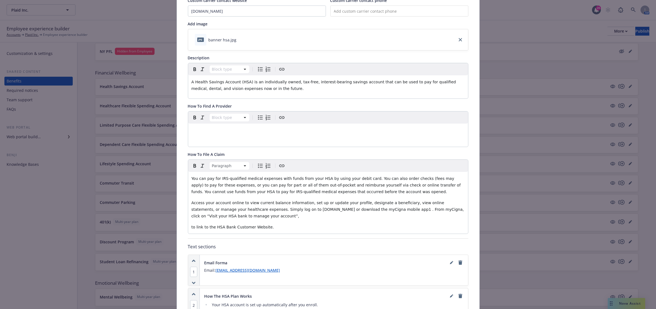
click at [345, 209] on span "Access your account online to view current balance information, set up or updat…" at bounding box center [329, 209] width 274 height 18
click at [344, 221] on div "You can pay for IRS-qualified medical expenses with funds from your HSA by usin…" at bounding box center [328, 203] width 280 height 62
drag, startPoint x: 363, startPoint y: 209, endPoint x: 343, endPoint y: 227, distance: 27.1
click at [343, 227] on p "to link to the HSA Bank Customer Website." at bounding box center [328, 227] width 273 height 7
click at [192, 227] on span "to link to the HSA Bank Customer Website." at bounding box center [233, 227] width 83 height 4
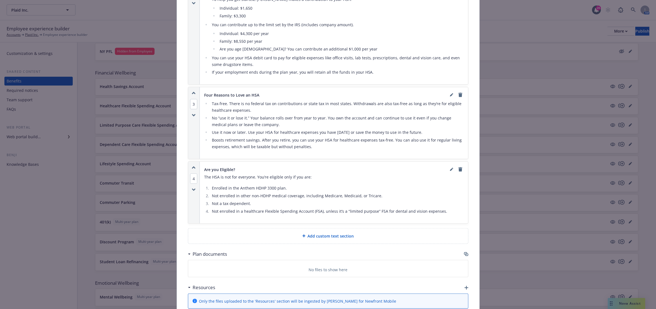
scroll to position [448, 0]
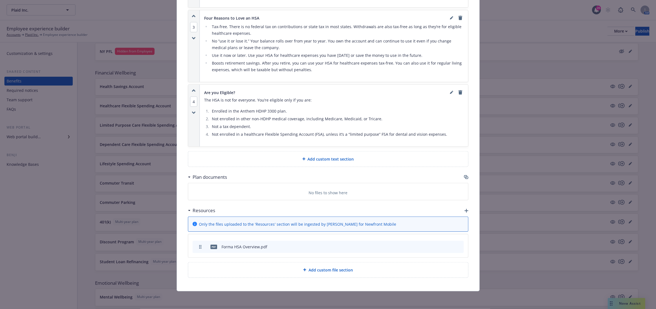
click at [457, 248] on icon "archive file" at bounding box center [459, 246] width 4 height 4
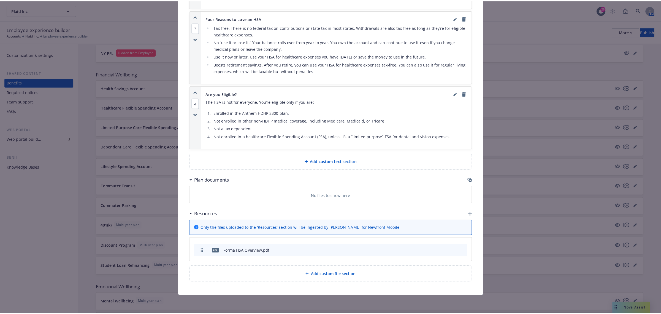
scroll to position [443, 0]
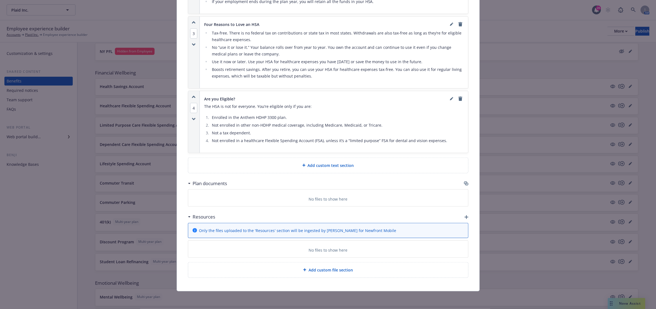
click at [465, 218] on icon "button" at bounding box center [467, 217] width 4 height 4
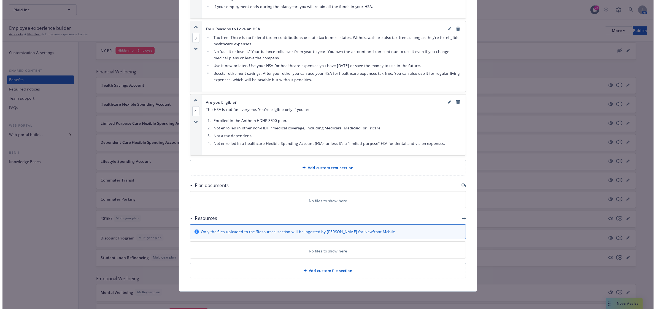
scroll to position [438, 0]
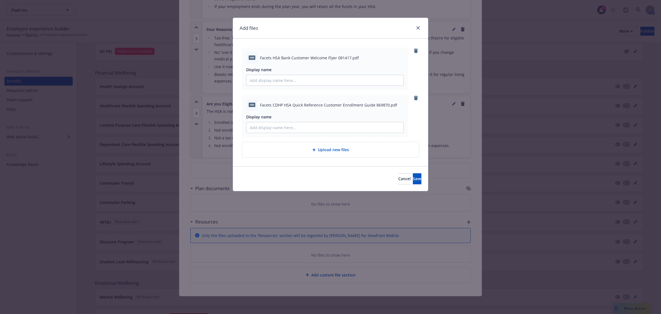
click at [312, 59] on span "Facets HSA Bank Customer Welcome Flyer 081417.pdf" at bounding box center [309, 58] width 99 height 6
copy span "Facets HSA Bank Customer Welcome Flyer 081417.pdf"
click at [306, 79] on input "Display name" at bounding box center [325, 80] width 157 height 10
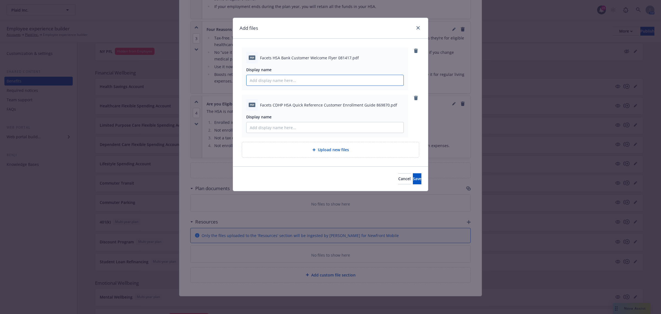
paste input "Facets HSA Bank Customer Welcome Flyer 081417.pdf"
drag, startPoint x: 262, startPoint y: 80, endPoint x: 222, endPoint y: 80, distance: 39.7
click at [222, 80] on div "Add files pdf Facets HSA Bank Customer Welcome Flyer 081417.pdf Display name Fa…" at bounding box center [330, 157] width 661 height 314
drag, startPoint x: 345, startPoint y: 82, endPoint x: 317, endPoint y: 81, distance: 27.3
click at [317, 81] on input "HSA Bank Customer Welcome Flyer 081417.pdf" at bounding box center [325, 80] width 157 height 10
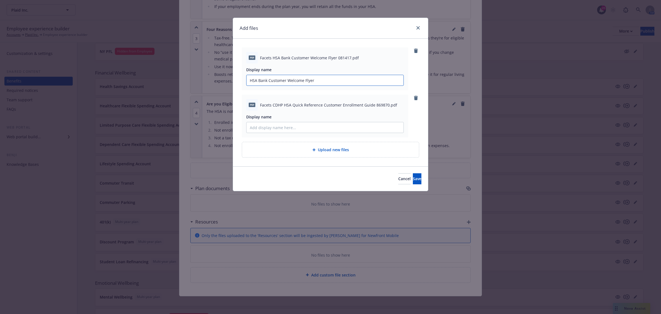
type input "HSA Bank Customer Welcome Flyer"
click at [292, 103] on span "Facets CDHP HSA Quick Reference Customer Enrollment Guide 869870.pdf" at bounding box center [328, 105] width 137 height 6
copy span "Facets CDHP HSA Quick Reference Customer Enrollment Guide 869870.pdf"
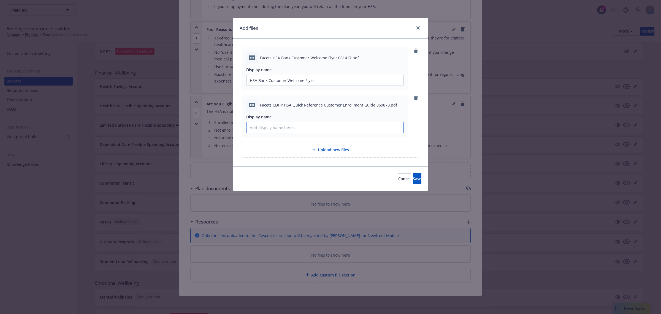
click at [283, 124] on input "Display name" at bounding box center [325, 127] width 157 height 10
paste input "Facets CDHP HSA Quick Reference Customer Enrollment Guide 869870.pdf"
drag, startPoint x: 272, startPoint y: 127, endPoint x: 220, endPoint y: 119, distance: 53.0
click at [230, 125] on div "Add files pdf Facets HSA Bank Customer Welcome Flyer 081417.pdf Display name HS…" at bounding box center [330, 157] width 661 height 314
drag, startPoint x: 375, startPoint y: 129, endPoint x: 342, endPoint y: 130, distance: 32.8
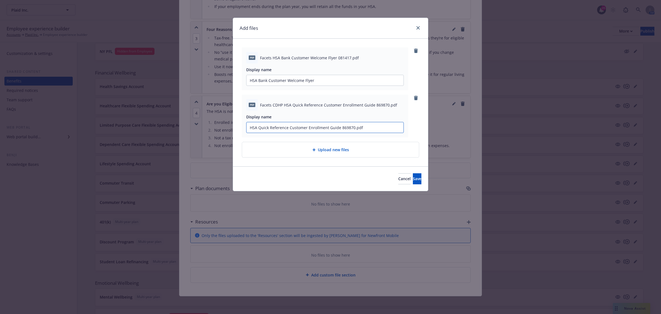
click at [342, 130] on input "HSA Quick Reference Customer Enrollment Guide 869870.pdf" at bounding box center [325, 127] width 157 height 10
type input "HSA Quick Reference Customer Enrollment Guide"
click at [413, 177] on span "Save" at bounding box center [417, 178] width 9 height 5
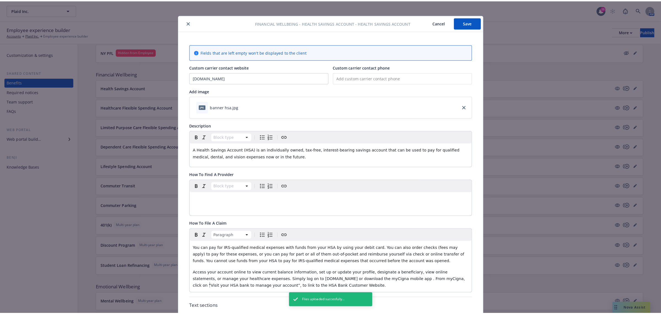
scroll to position [0, 0]
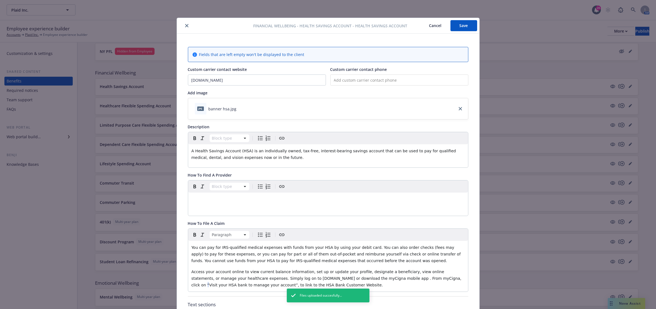
click at [461, 24] on button "Save" at bounding box center [464, 25] width 27 height 11
click at [184, 24] on button "close" at bounding box center [187, 25] width 7 height 7
